Goal: Information Seeking & Learning: Learn about a topic

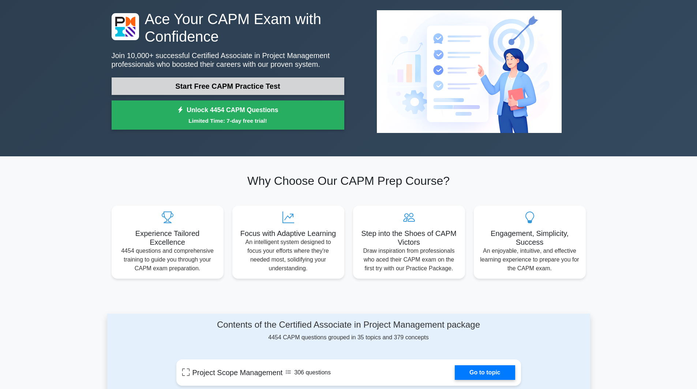
click at [211, 87] on link "Start Free CAPM Practice Test" at bounding box center [228, 87] width 233 height 18
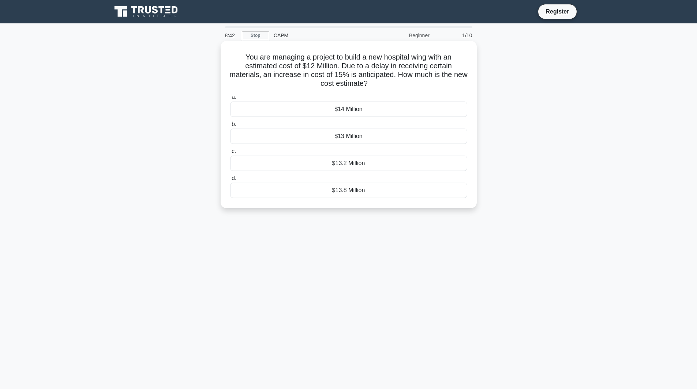
click at [364, 165] on div "$13.2 Million" at bounding box center [348, 163] width 237 height 15
click at [230, 154] on input "c. $13.2 Million" at bounding box center [230, 151] width 0 height 5
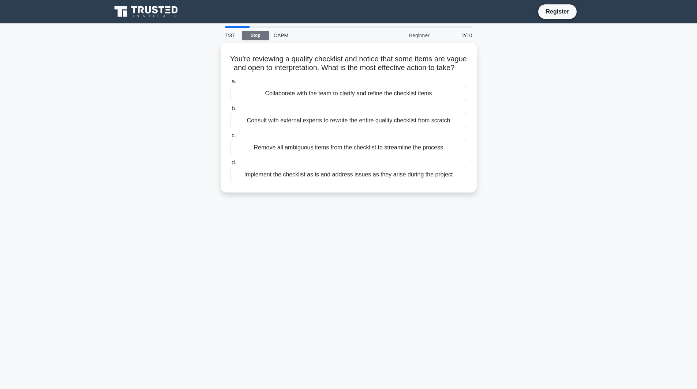
click at [254, 33] on link "Stop" at bounding box center [255, 35] width 27 height 9
